Goal: Task Accomplishment & Management: Use online tool/utility

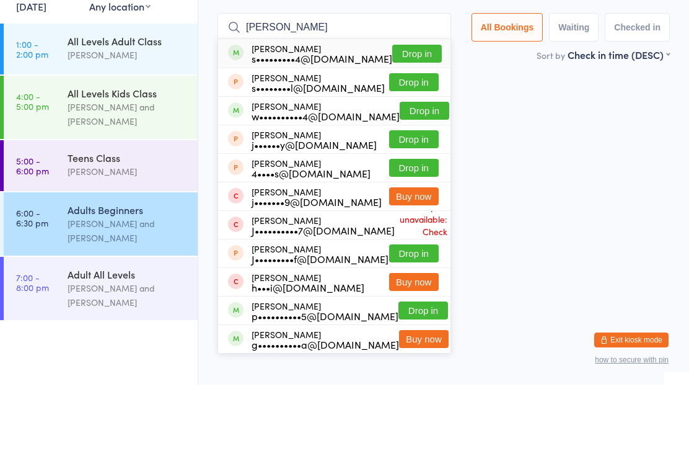
type input "[PERSON_NAME]"
click at [413, 191] on button "Drop in" at bounding box center [425, 200] width 50 height 18
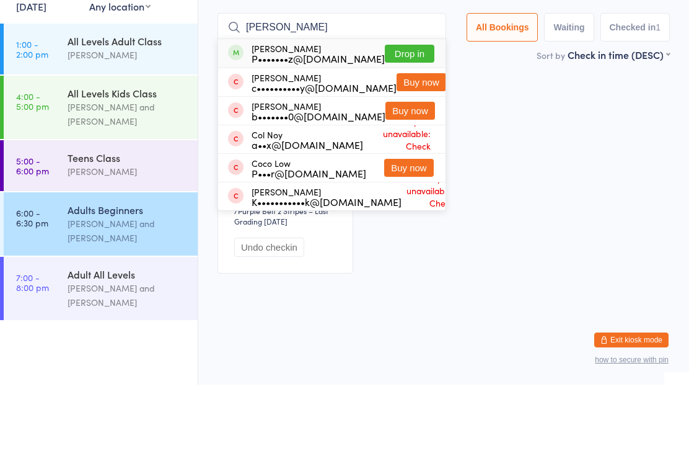
type input "[PERSON_NAME]"
click at [423, 134] on button "Drop in" at bounding box center [410, 143] width 50 height 18
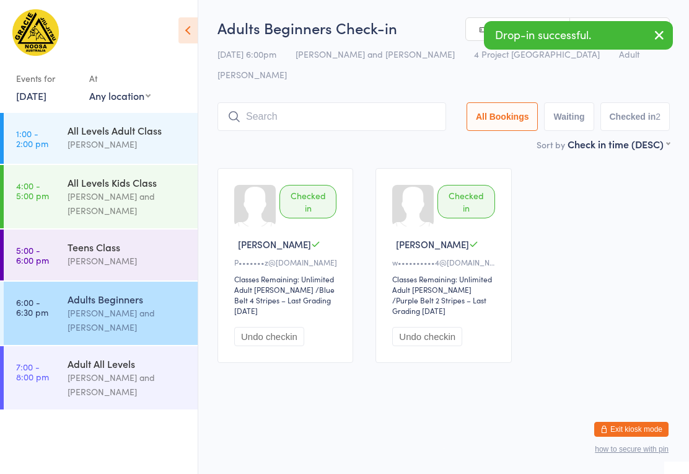
click at [367, 102] on input "search" at bounding box center [332, 116] width 229 height 29
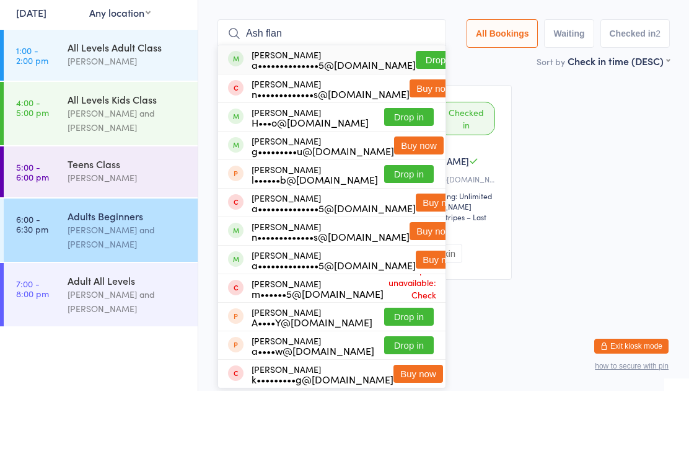
type input "Ash flan"
click at [426, 134] on button "Drop in" at bounding box center [441, 143] width 50 height 18
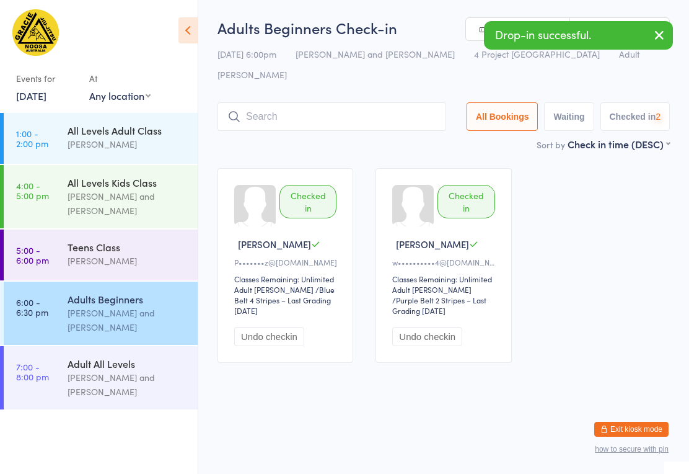
click at [360, 107] on input "search" at bounding box center [332, 116] width 229 height 29
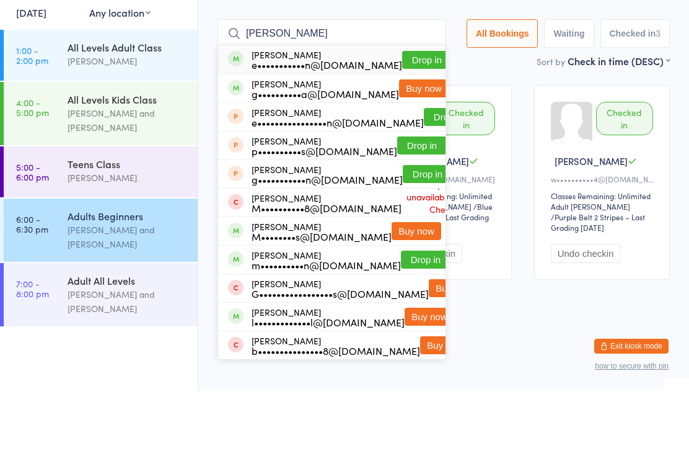
type input "[PERSON_NAME]"
click at [422, 134] on button "Drop in" at bounding box center [427, 143] width 50 height 18
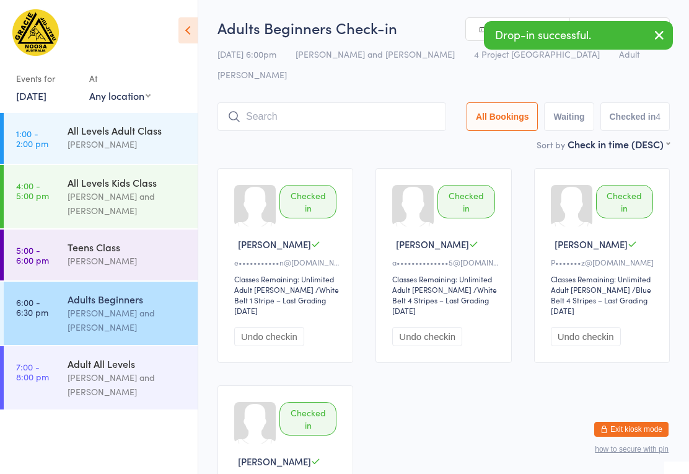
click at [343, 104] on input "search" at bounding box center [332, 116] width 229 height 29
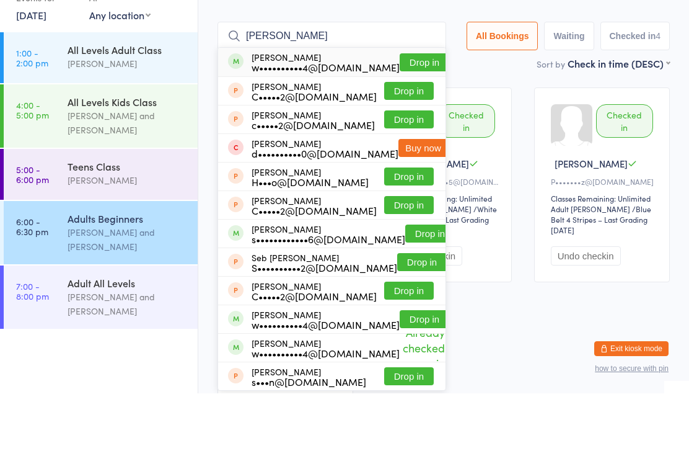
type input "[PERSON_NAME]"
click at [407, 134] on button "Drop in" at bounding box center [425, 143] width 50 height 18
